Goal: Transaction & Acquisition: Purchase product/service

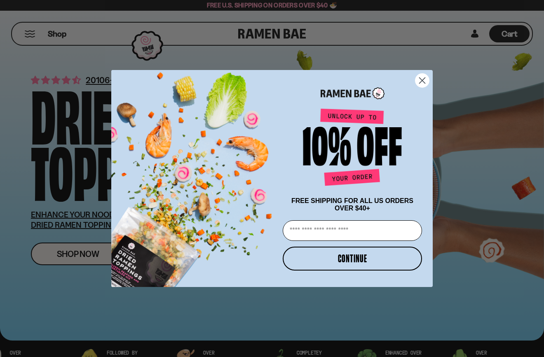
click at [421, 81] on circle "Close dialog" at bounding box center [422, 81] width 14 height 14
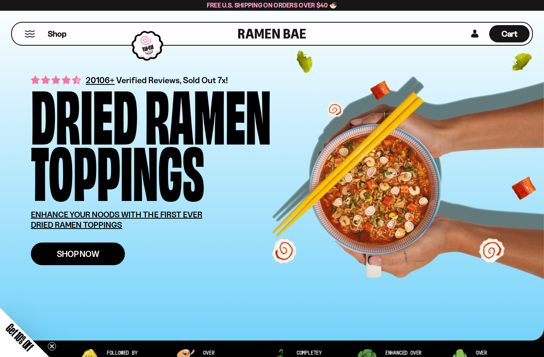
click at [94, 257] on span "Shop Now" at bounding box center [78, 254] width 42 height 9
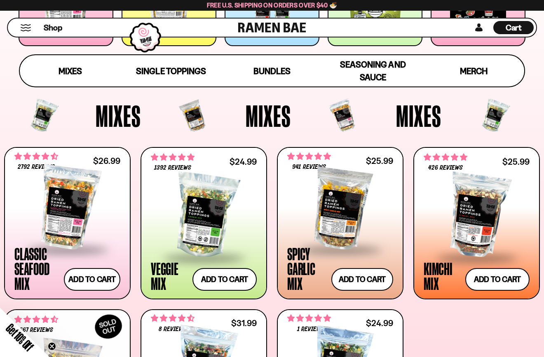
scroll to position [205, 0]
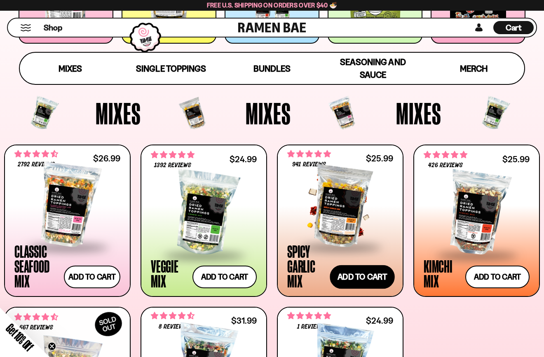
click at [370, 281] on button "Add to cart Add — Regular price $25.99 Regular price Sale price $25.99 Unit pri…" at bounding box center [362, 277] width 65 height 24
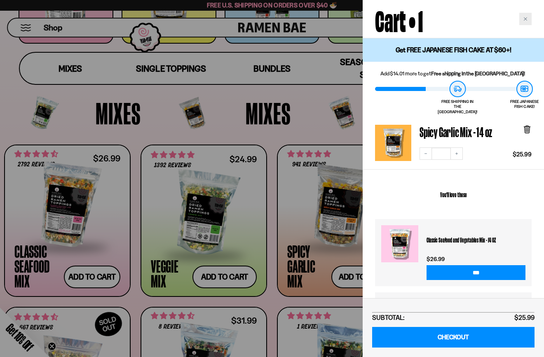
click at [525, 19] on icon "Close cart" at bounding box center [525, 18] width 3 height 3
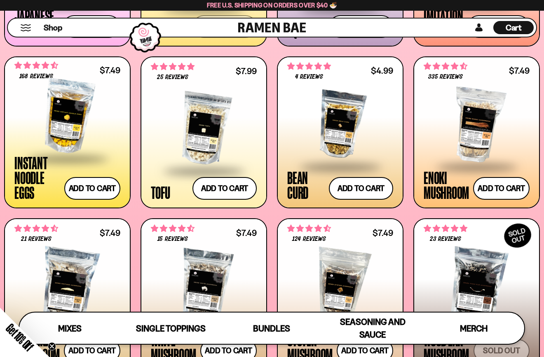
scroll to position [828, 0]
click at [501, 191] on button "Add to cart Add — Regular price $7.49 Regular price Sale price $7.49 Unit price…" at bounding box center [501, 189] width 59 height 24
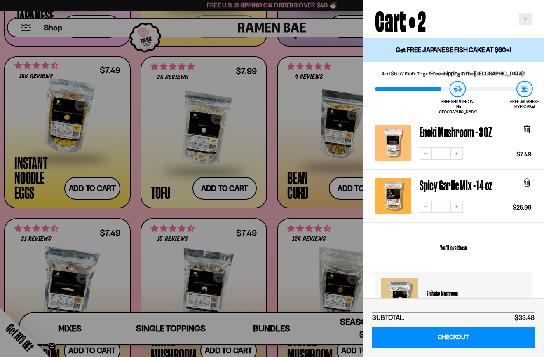
click at [523, 19] on icon "Close cart" at bounding box center [525, 19] width 4 height 4
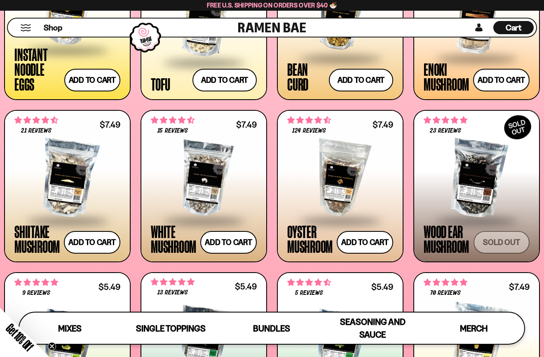
scroll to position [936, 0]
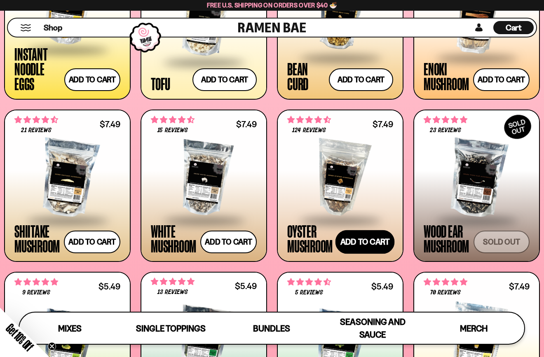
click at [358, 236] on button "Add to cart Add — Regular price $7.49 Regular price Sale price $7.49 Unit price…" at bounding box center [364, 242] width 59 height 24
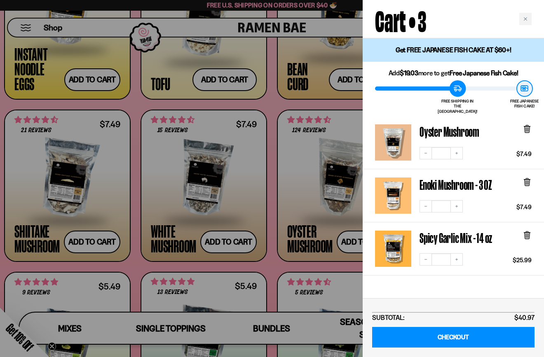
click at [272, 186] on div at bounding box center [272, 178] width 544 height 357
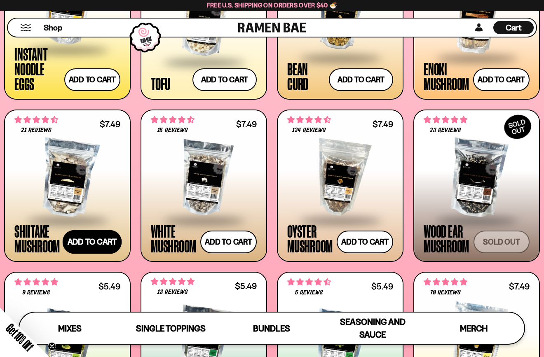
click at [94, 239] on button "Add to cart Add — Regular price $7.49 Regular price Sale price $7.49 Unit price…" at bounding box center [92, 242] width 59 height 24
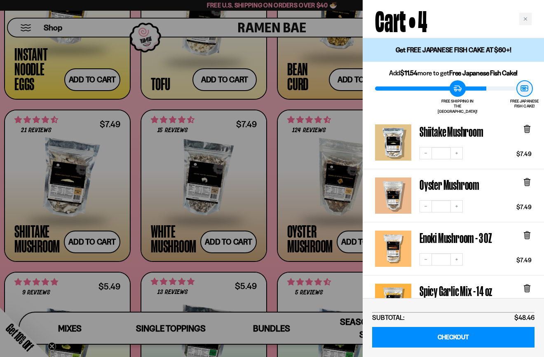
click at [274, 193] on div at bounding box center [272, 178] width 544 height 357
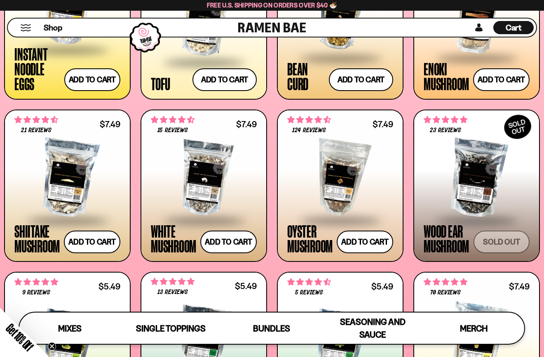
click at [517, 33] on div "Cart D0381C2F-513E-4F90-8A41-6F0A75DCBAAA" at bounding box center [513, 27] width 16 height 11
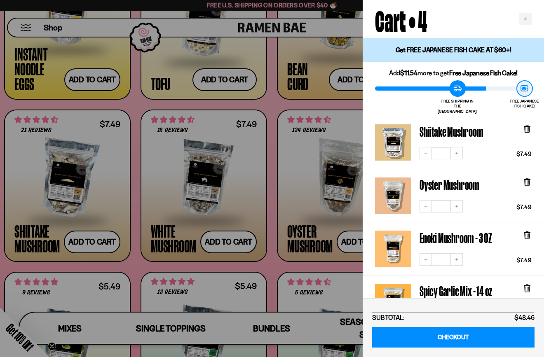
scroll to position [0, 0]
click at [526, 19] on icon "Close cart" at bounding box center [525, 19] width 4 height 4
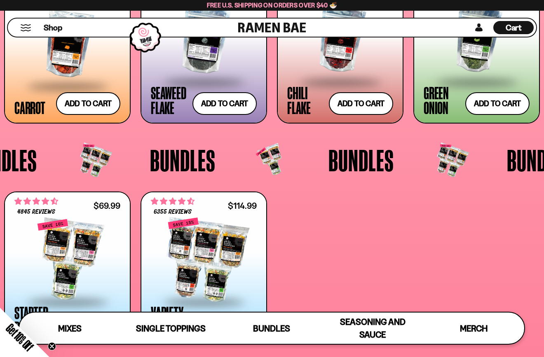
scroll to position [1399, 0]
